Goal: Task Accomplishment & Management: Use online tool/utility

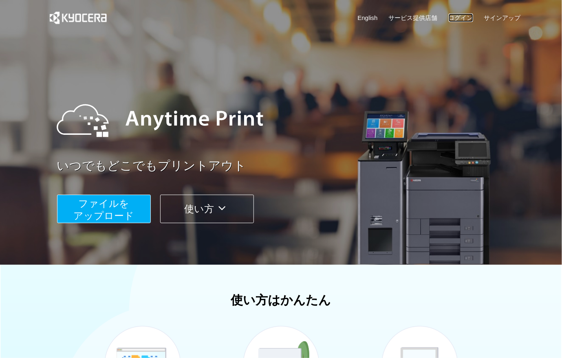
click at [462, 15] on link "ログイン" at bounding box center [461, 17] width 24 height 9
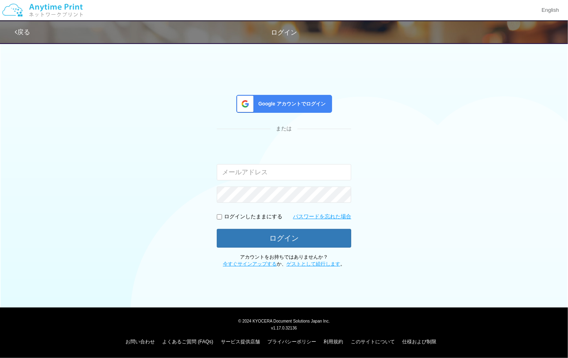
type input "[EMAIL_ADDRESS][DOMAIN_NAME]"
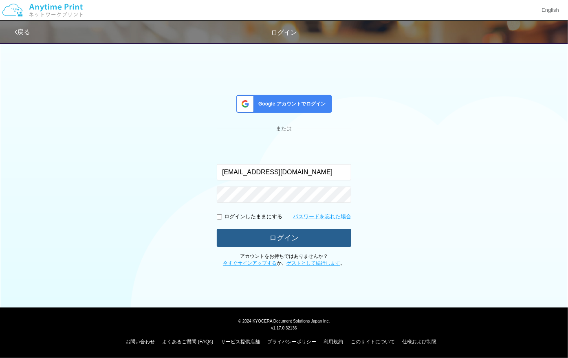
click at [281, 237] on button "ログイン" at bounding box center [284, 238] width 135 height 18
click at [283, 236] on button "ログイン" at bounding box center [284, 238] width 135 height 18
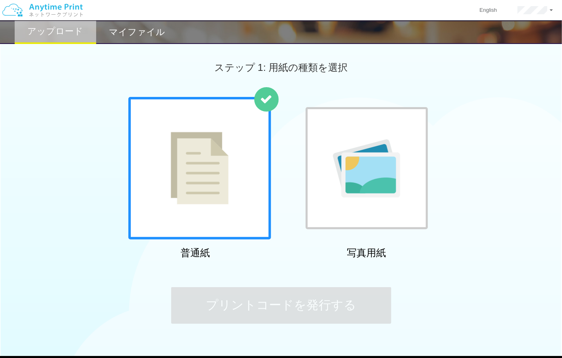
click at [236, 204] on div at bounding box center [199, 168] width 143 height 143
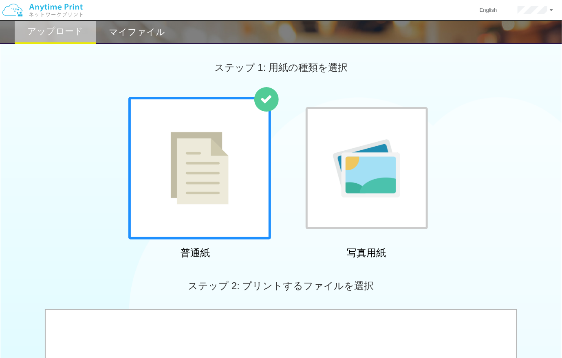
click at [222, 196] on img at bounding box center [200, 168] width 58 height 73
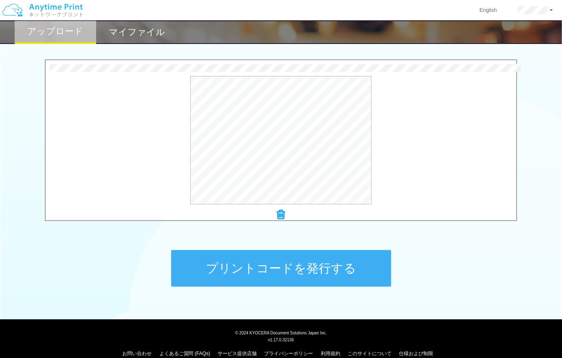
scroll to position [261, 0]
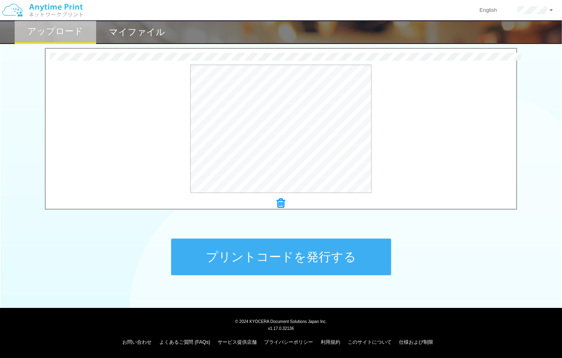
click at [302, 260] on button "プリントコードを発行する" at bounding box center [281, 257] width 220 height 37
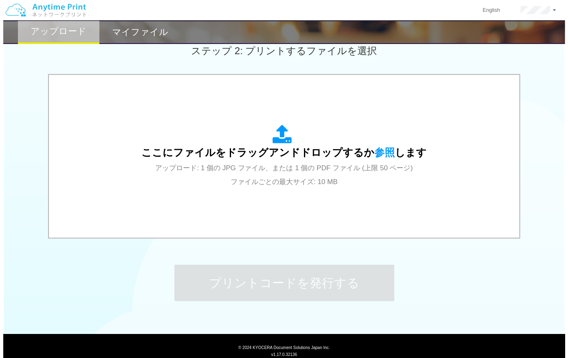
scroll to position [236, 0]
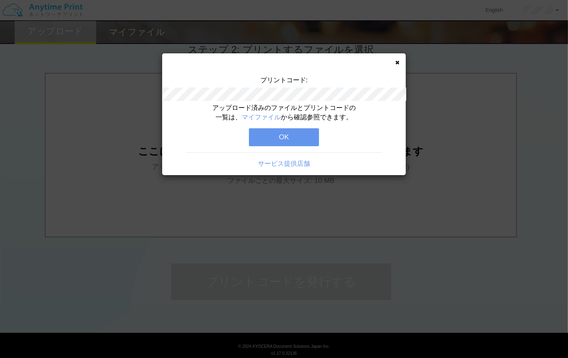
drag, startPoint x: 566, startPoint y: 135, endPoint x: 397, endPoint y: 191, distance: 178.3
click at [268, 119] on link "マイファイル" at bounding box center [261, 117] width 39 height 7
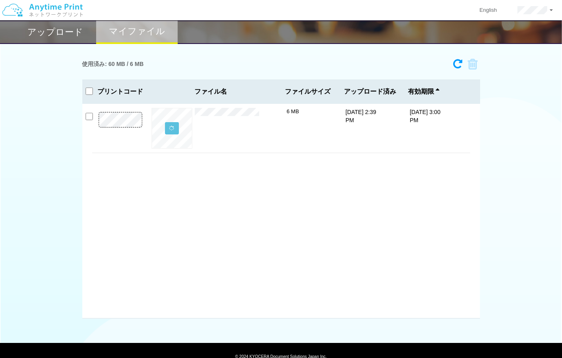
click at [503, 170] on div "使用済み: 60 MB / 6 MB 7428-9331 有効期限 [DATE] 3:00 PM printRSR25timetableA4.pd....pd…" at bounding box center [281, 187] width 562 height 264
click at [67, 32] on h2 "アップロード" at bounding box center [56, 32] width 56 height 10
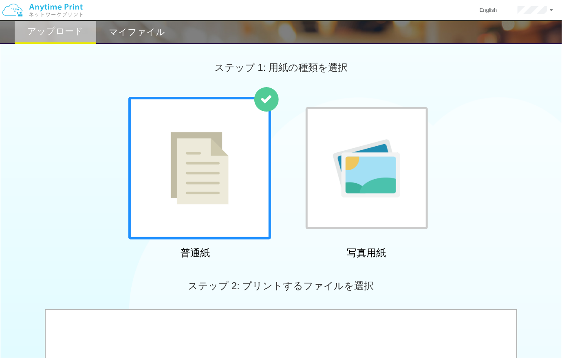
click at [54, 11] on img at bounding box center [42, 10] width 87 height 29
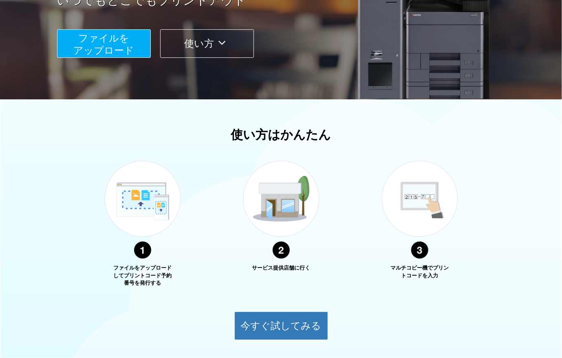
click at [225, 46] on icon at bounding box center [222, 43] width 16 height 12
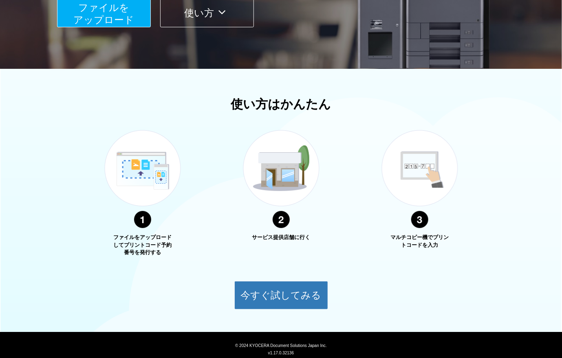
scroll to position [221, 0]
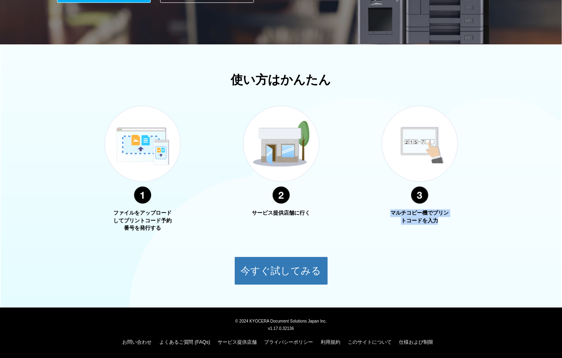
drag, startPoint x: 562, startPoint y: 223, endPoint x: 573, endPoint y: 169, distance: 54.9
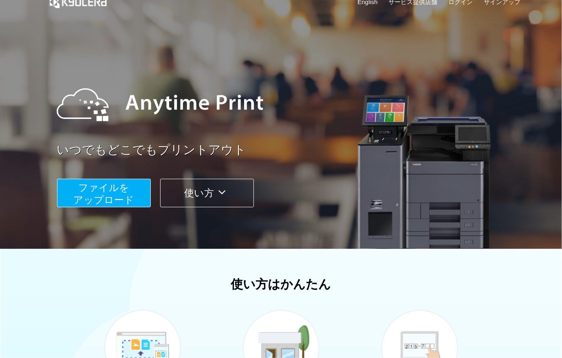
scroll to position [0, 0]
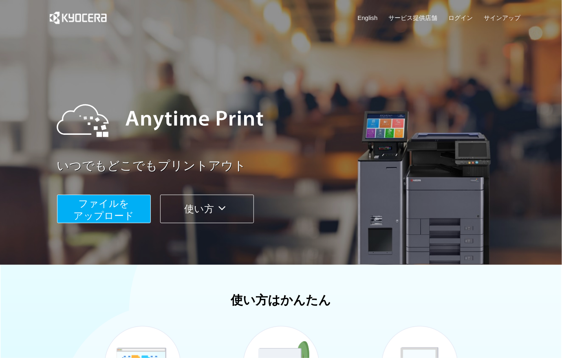
click at [221, 205] on icon at bounding box center [222, 208] width 16 height 12
click at [426, 18] on link "サービス提供店舗" at bounding box center [413, 17] width 49 height 9
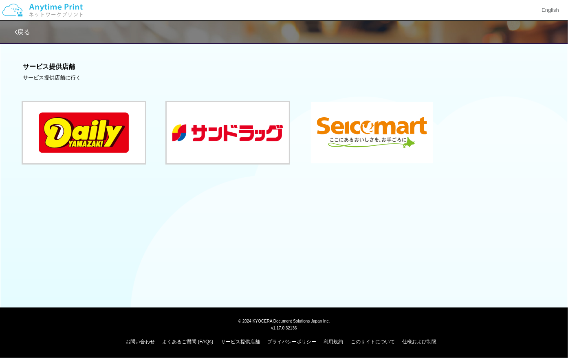
click at [351, 130] on button at bounding box center [372, 132] width 122 height 61
